Goal: Check status: Check status

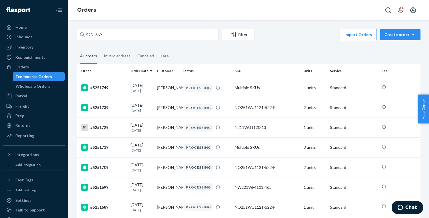
type input "5251369"
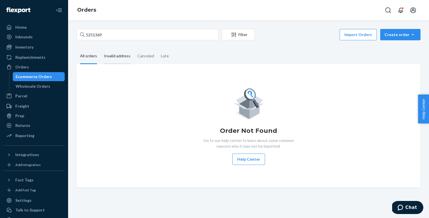
click at [114, 57] on div "Invalid address" at bounding box center [117, 57] width 27 height 16
click at [100, 49] on input "Invalid address" at bounding box center [100, 49] width 0 height 0
click at [84, 57] on div "All orders" at bounding box center [88, 57] width 17 height 16
click at [77, 49] on input "All orders" at bounding box center [77, 49] width 0 height 0
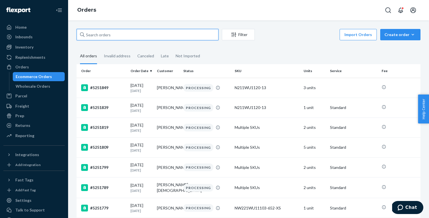
click at [127, 31] on input "text" at bounding box center [148, 34] width 142 height 11
paste input "5251369"
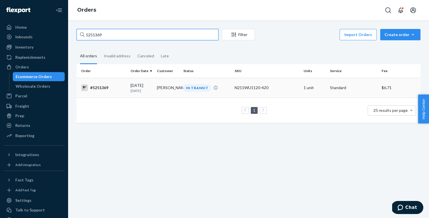
type input "5251369"
click at [141, 91] on p "[DATE]" at bounding box center [142, 90] width 22 height 5
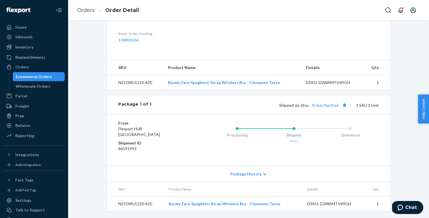
scroll to position [178, 0]
click at [344, 105] on button "Copy tracking number" at bounding box center [344, 104] width 7 height 7
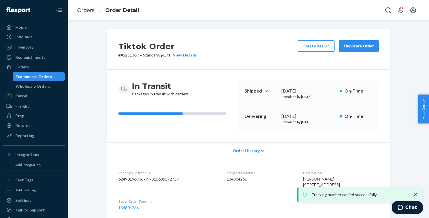
scroll to position [0, 0]
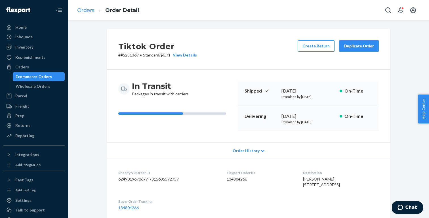
click at [89, 11] on link "Orders" at bounding box center [85, 10] width 17 height 6
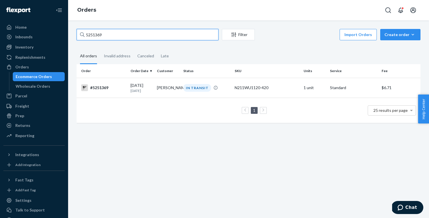
click at [144, 36] on input "5251369" at bounding box center [148, 34] width 142 height 11
paste input "43"
type input "5251439"
drag, startPoint x: 107, startPoint y: 33, endPoint x: 44, endPoint y: 35, distance: 63.3
click at [44, 35] on div "Home Inbounds Shipping Plans Problems Inventory Products Replenishments Orders …" at bounding box center [214, 109] width 429 height 218
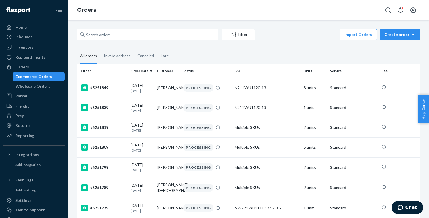
click at [126, 18] on div "Orders" at bounding box center [248, 10] width 361 height 20
click at [119, 54] on div "Invalid address" at bounding box center [117, 57] width 27 height 16
click at [100, 49] on input "Invalid address" at bounding box center [100, 49] width 0 height 0
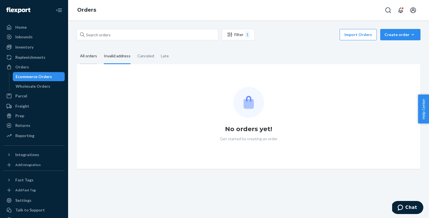
click at [92, 52] on div "All orders" at bounding box center [88, 57] width 17 height 16
click at [77, 49] on input "All orders" at bounding box center [77, 49] width 0 height 0
